Goal: Find specific page/section: Find specific page/section

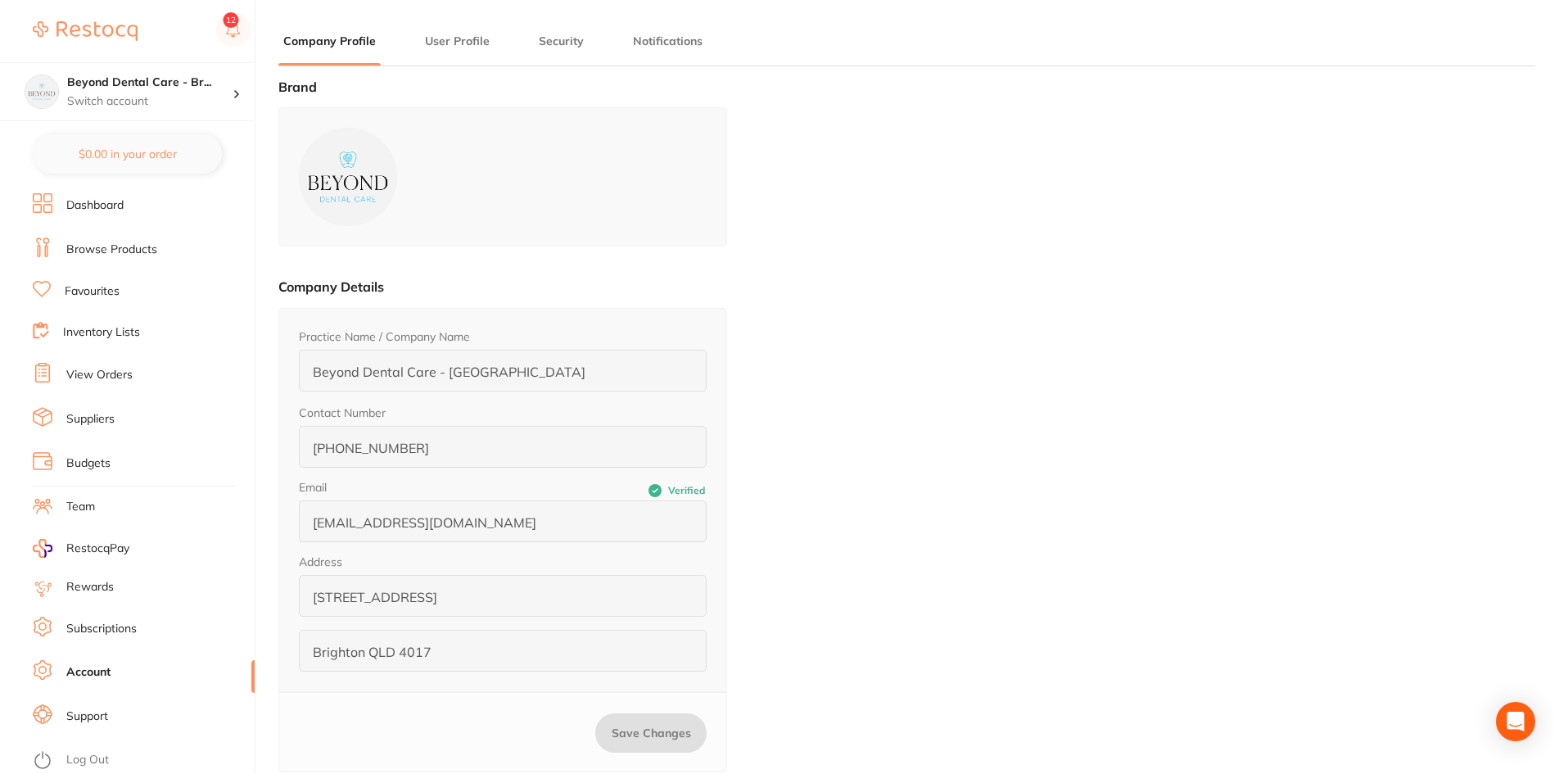
click at [96, 288] on link "Favourites" at bounding box center [92, 291] width 55 height 16
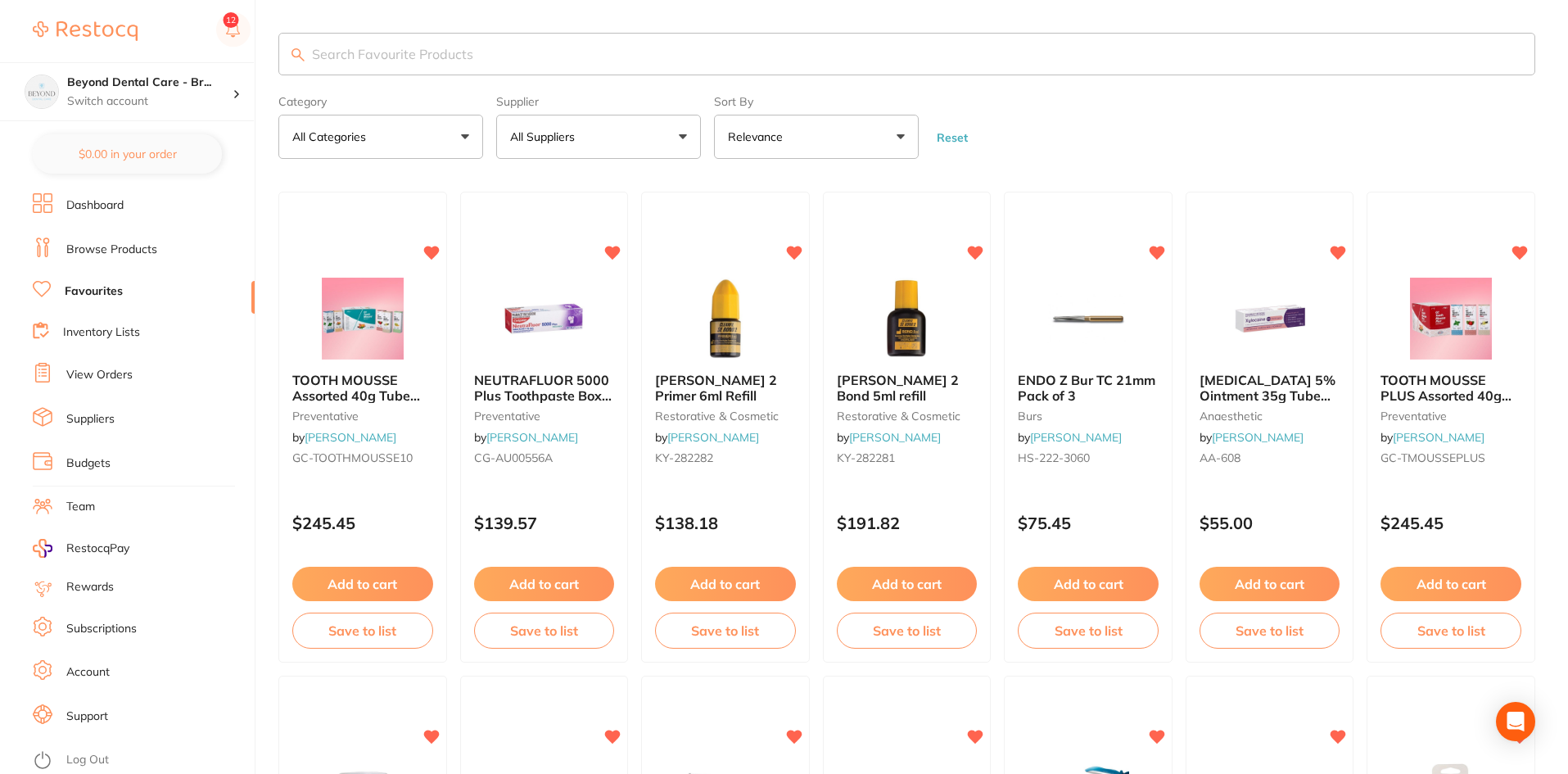
click at [399, 67] on input "search" at bounding box center [906, 54] width 1257 height 43
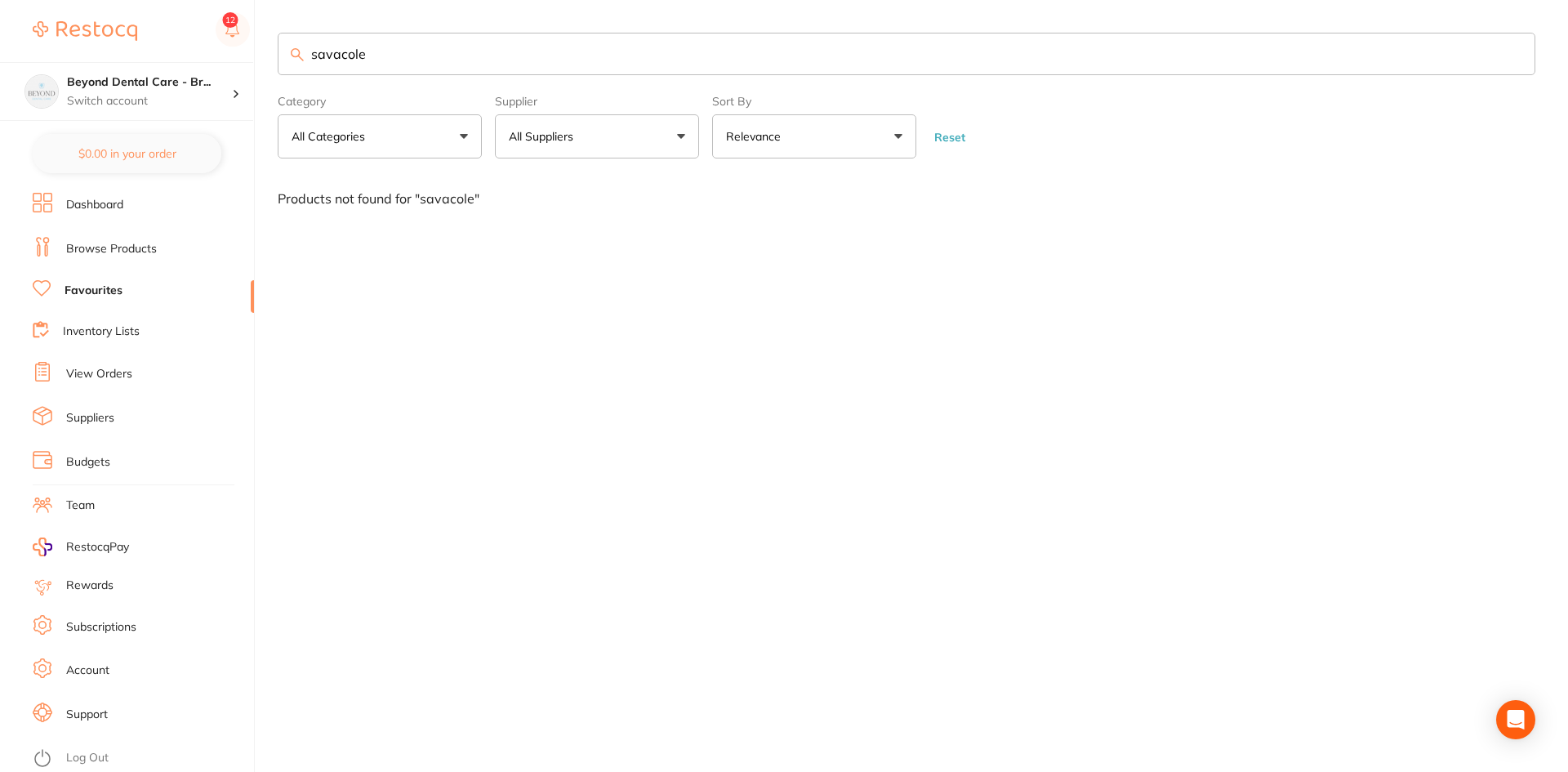
type input "savacole"
click at [133, 251] on link "Browse Products" at bounding box center [112, 249] width 91 height 16
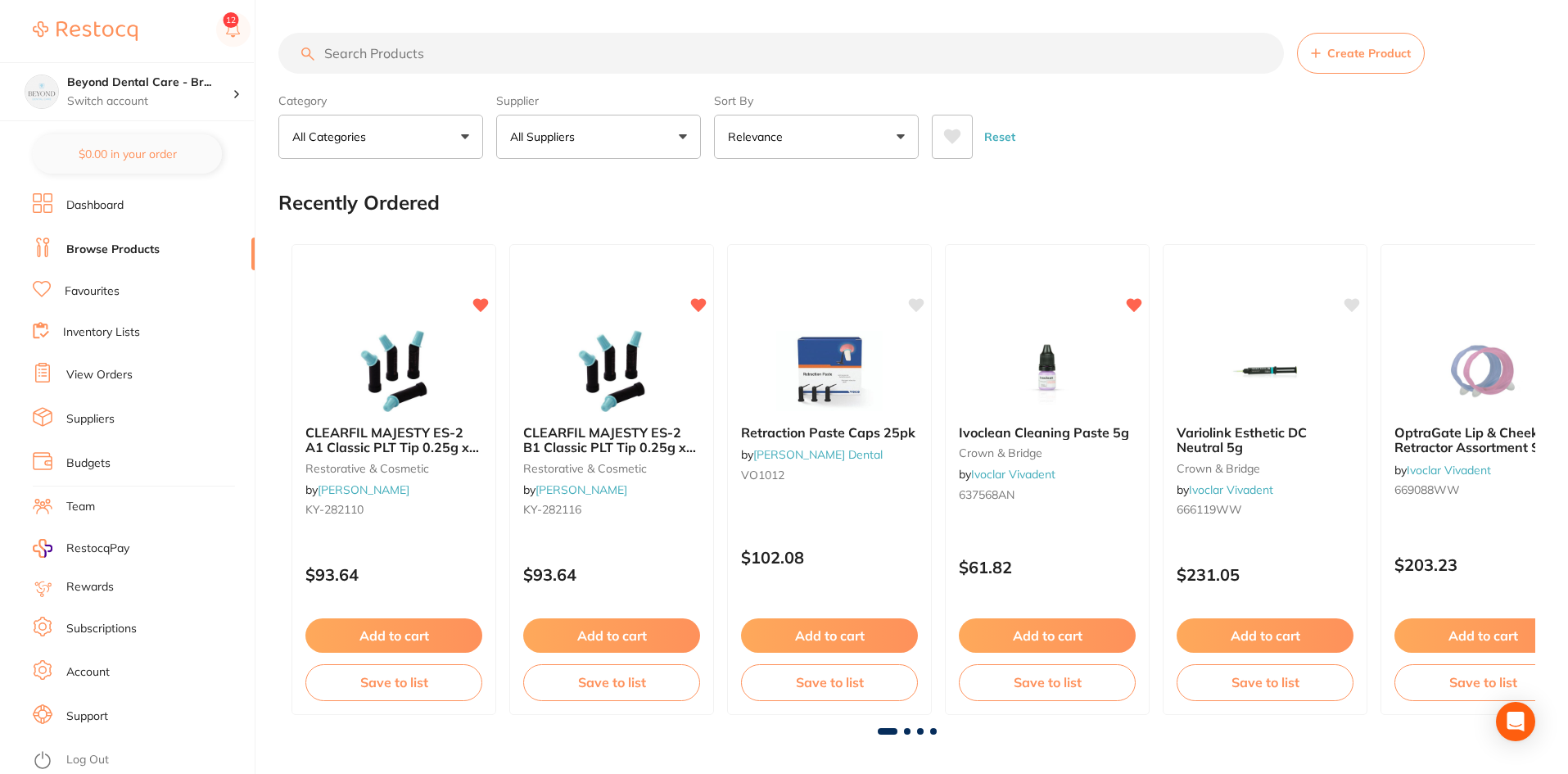
click at [491, 56] on input "search" at bounding box center [781, 53] width 1006 height 41
type input "savacole"
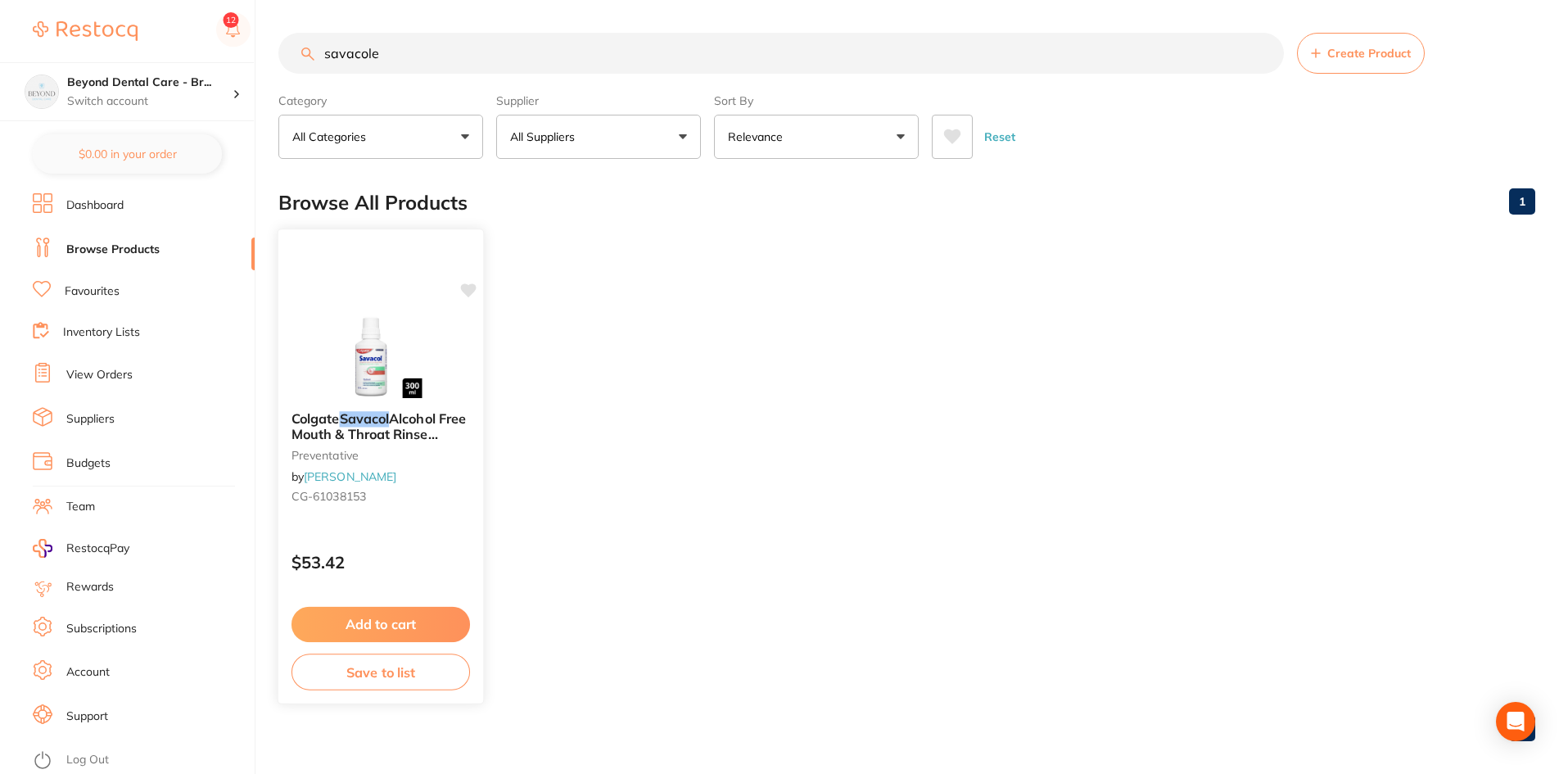
click at [379, 424] on em "Savacol" at bounding box center [364, 418] width 50 height 16
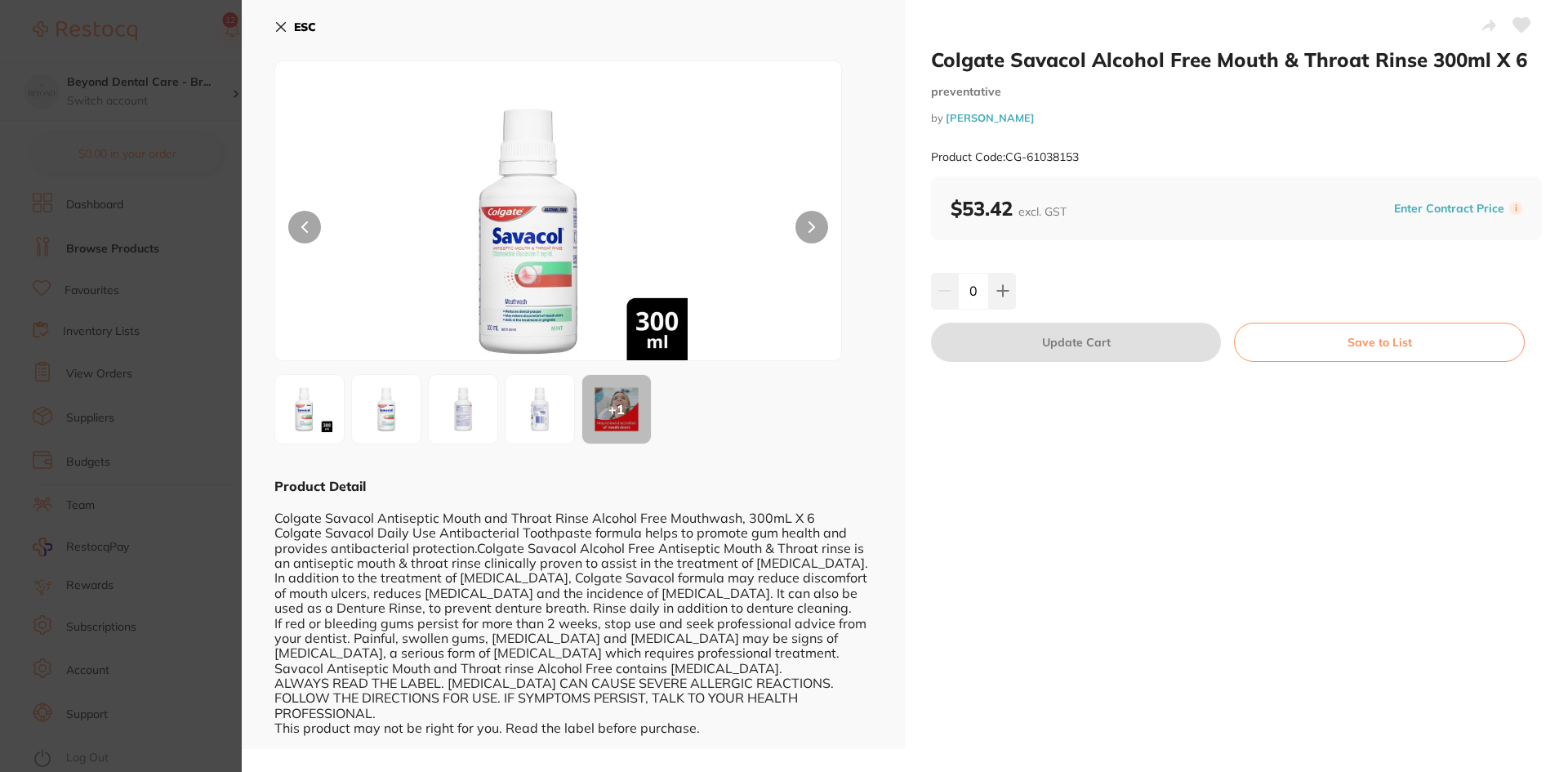
click at [297, 24] on b "ESC" at bounding box center [305, 26] width 22 height 14
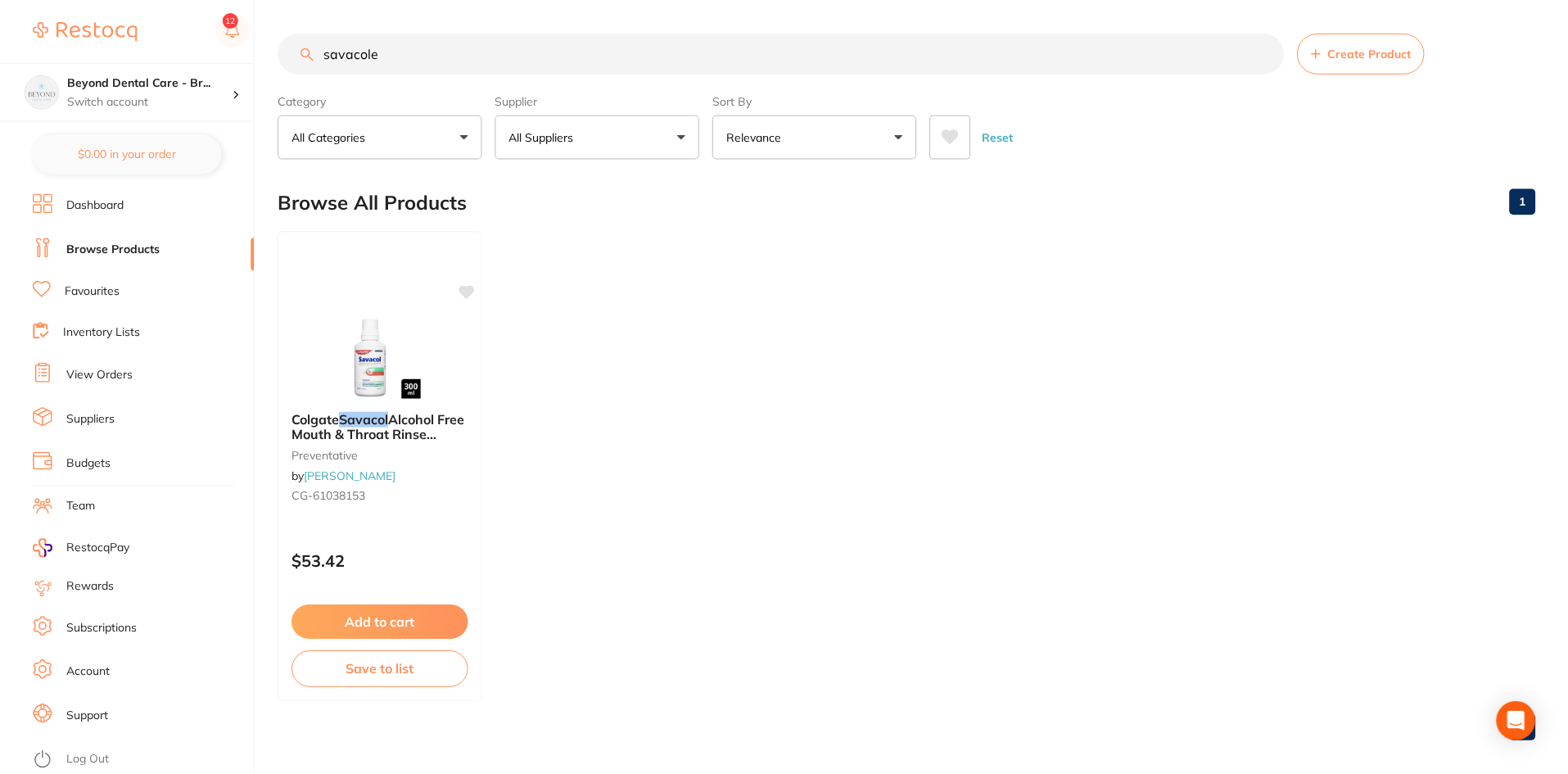
scroll to position [1, 0]
